Goal: Register for event/course

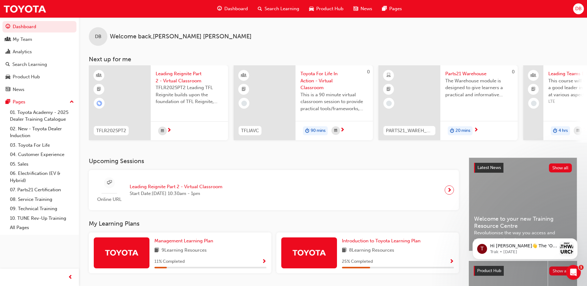
click at [268, 8] on span "Search Learning" at bounding box center [282, 8] width 35 height 7
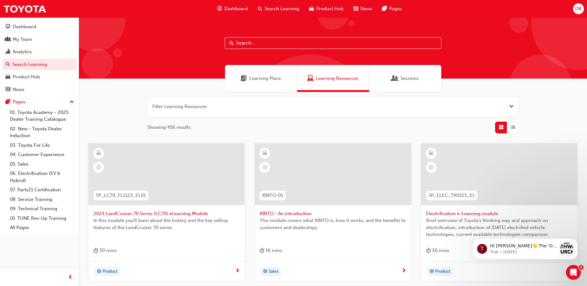
click at [274, 42] on input "text" at bounding box center [333, 43] width 217 height 12
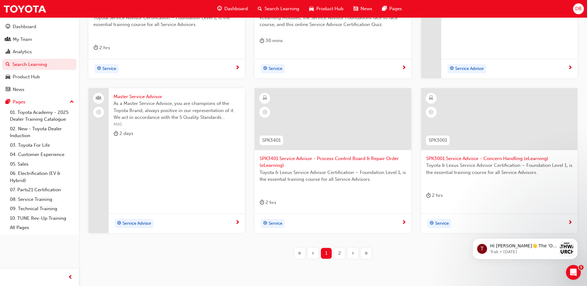
scroll to position [233, 0]
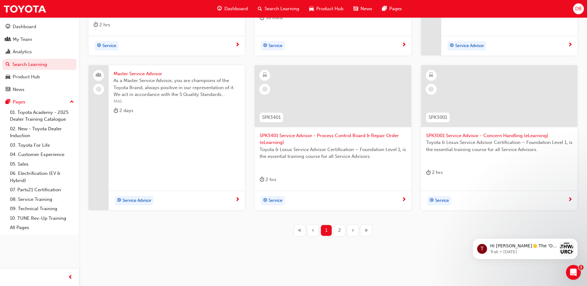
click at [340, 230] on span "2" at bounding box center [339, 230] width 3 height 7
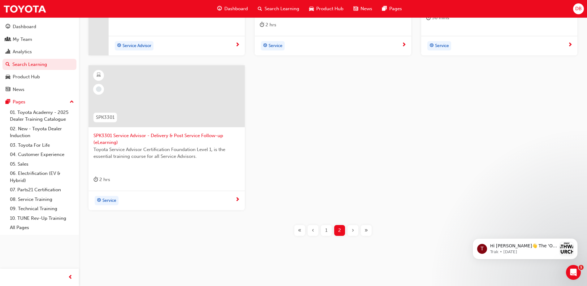
click at [327, 230] on span "1" at bounding box center [326, 230] width 2 height 7
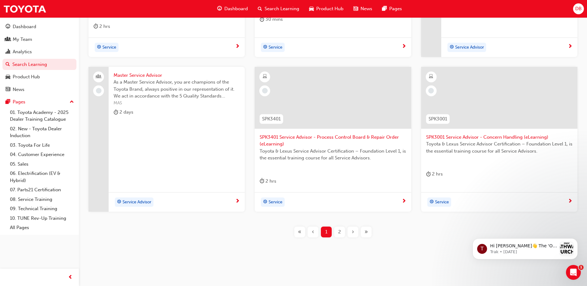
scroll to position [233, 0]
click at [341, 233] on span "2" at bounding box center [339, 230] width 3 height 7
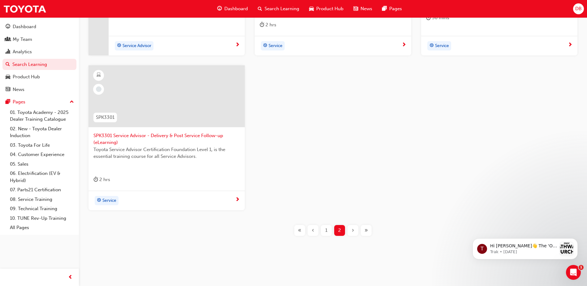
click at [328, 233] on div "1" at bounding box center [326, 230] width 11 height 11
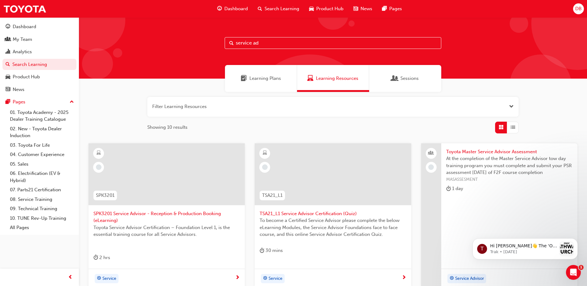
drag, startPoint x: 279, startPoint y: 44, endPoint x: 211, endPoint y: 45, distance: 67.8
click at [211, 45] on div "service ad" at bounding box center [333, 47] width 508 height 61
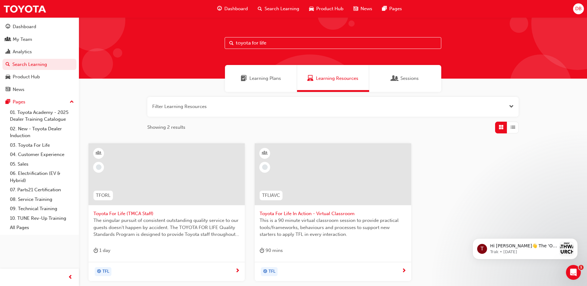
scroll to position [31, 0]
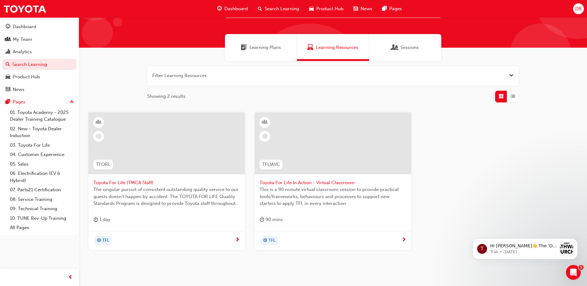
type input "toyota for life"
click at [329, 182] on span "Toyota For Life In Action - Virtual Classroom" at bounding box center [333, 182] width 146 height 7
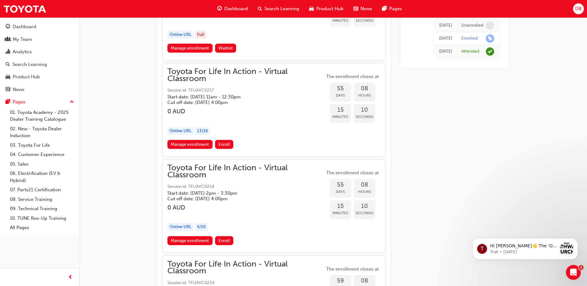
scroll to position [6881, 0]
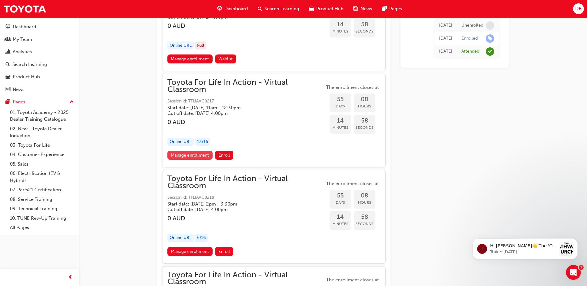
click at [205, 157] on link "Manage enrollment" at bounding box center [190, 155] width 45 height 9
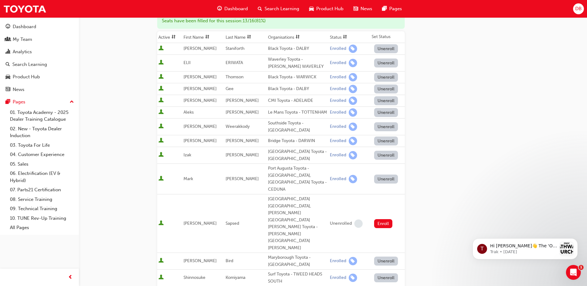
scroll to position [186, 0]
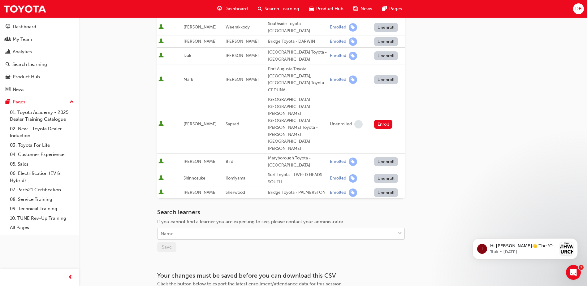
click at [205, 229] on div "Name" at bounding box center [277, 234] width 238 height 11
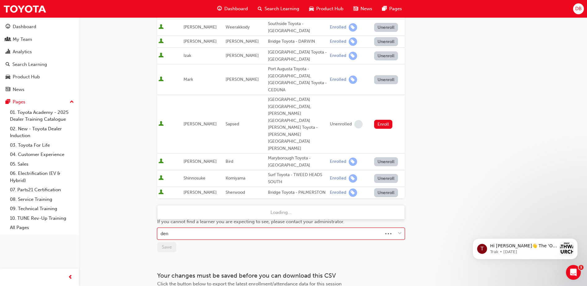
type input "denn"
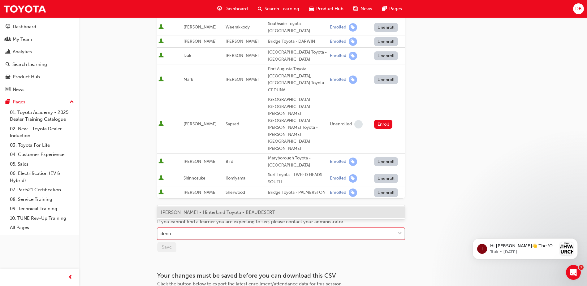
click at [208, 216] on div "DenniLee Gray - Hinterland Toyota - BEAUDESERT" at bounding box center [281, 213] width 248 height 12
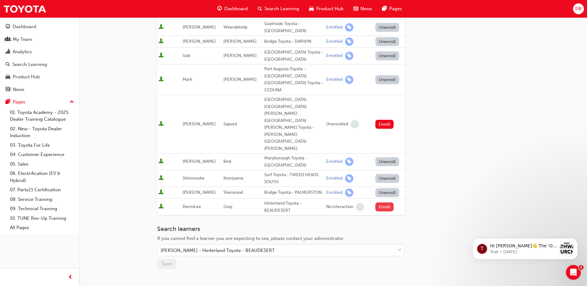
click at [382, 203] on button "Enroll" at bounding box center [385, 207] width 19 height 9
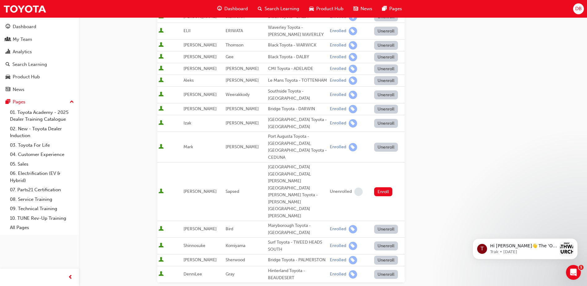
scroll to position [155, 0]
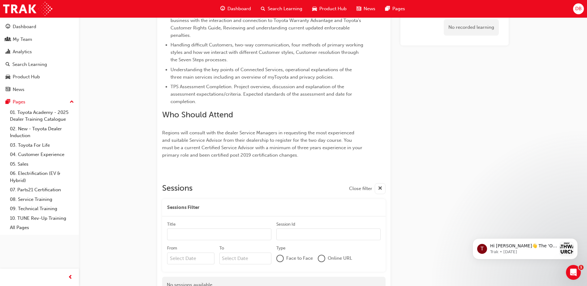
scroll to position [280, 0]
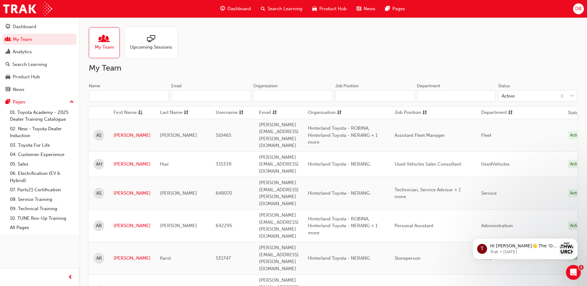
click at [129, 99] on input "Name" at bounding box center [129, 96] width 80 height 12
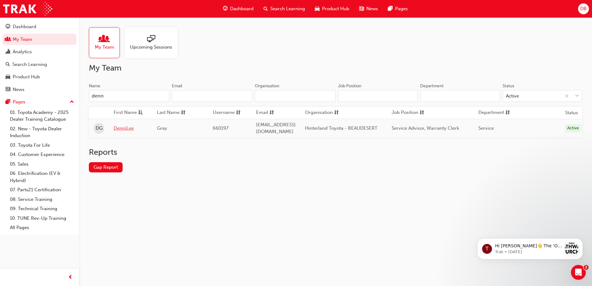
type input "denn"
click at [122, 128] on link "DenniLee" at bounding box center [131, 128] width 34 height 7
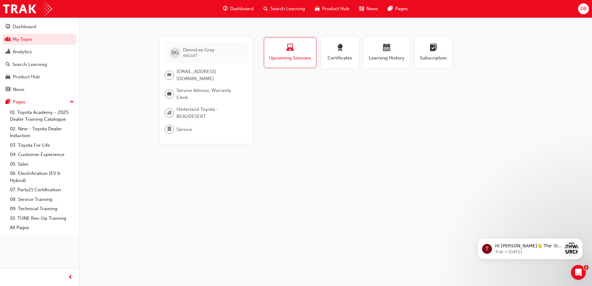
click at [286, 56] on span "Upcoming Sessions" at bounding box center [290, 57] width 43 height 7
click at [379, 56] on span "Learning History" at bounding box center [386, 57] width 37 height 7
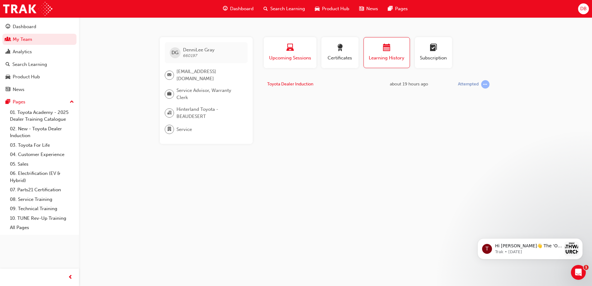
click at [292, 50] on span "laptop-icon" at bounding box center [289, 48] width 7 height 8
